Goal: Transaction & Acquisition: Purchase product/service

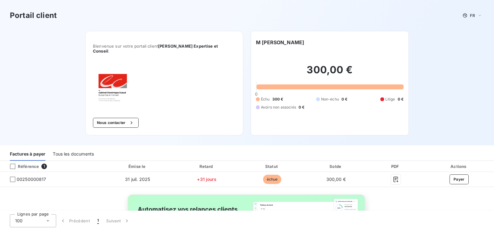
click at [45, 74] on div "Portail client FR Bienvenue sur votre portail client [PERSON_NAME] Expertise et…" at bounding box center [247, 72] width 494 height 145
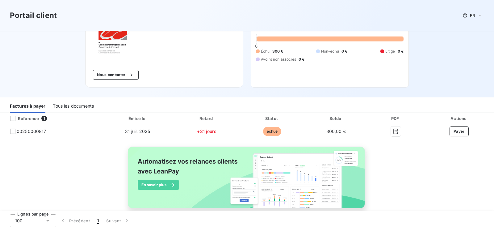
scroll to position [54, 0]
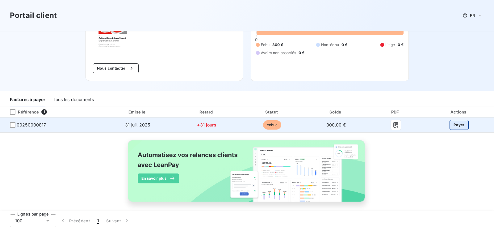
click at [451, 120] on button "Payer" at bounding box center [458, 125] width 19 height 10
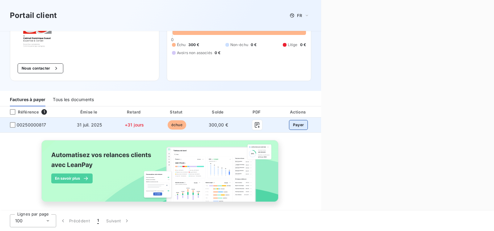
scroll to position [59, 0]
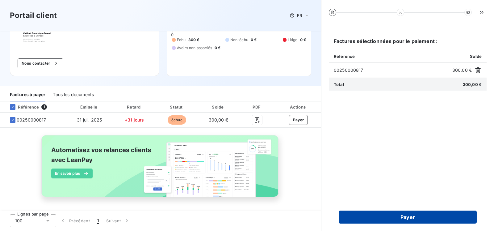
click at [406, 217] on button "Payer" at bounding box center [408, 216] width 138 height 13
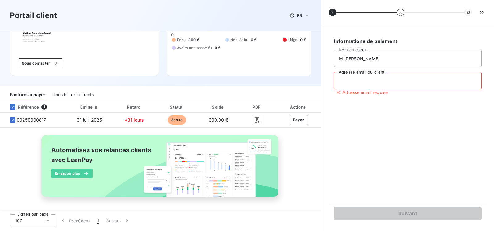
click at [354, 77] on input "Adresse email du client" at bounding box center [408, 80] width 148 height 17
type input "c"
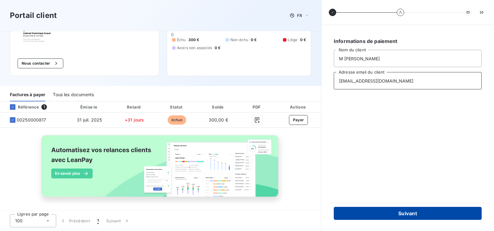
type input "torz.podologue@orange.fr"
click at [412, 213] on button "Suivant" at bounding box center [408, 212] width 148 height 13
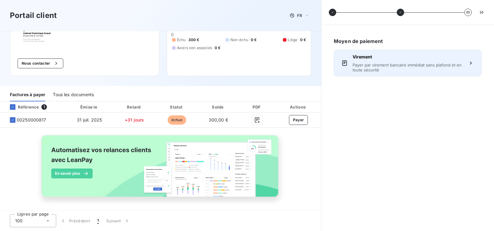
click at [393, 67] on span "Payer par virement bancaire immédiat sans plafond et en toute sécurité" at bounding box center [407, 67] width 110 height 10
